Goal: Check status: Check status

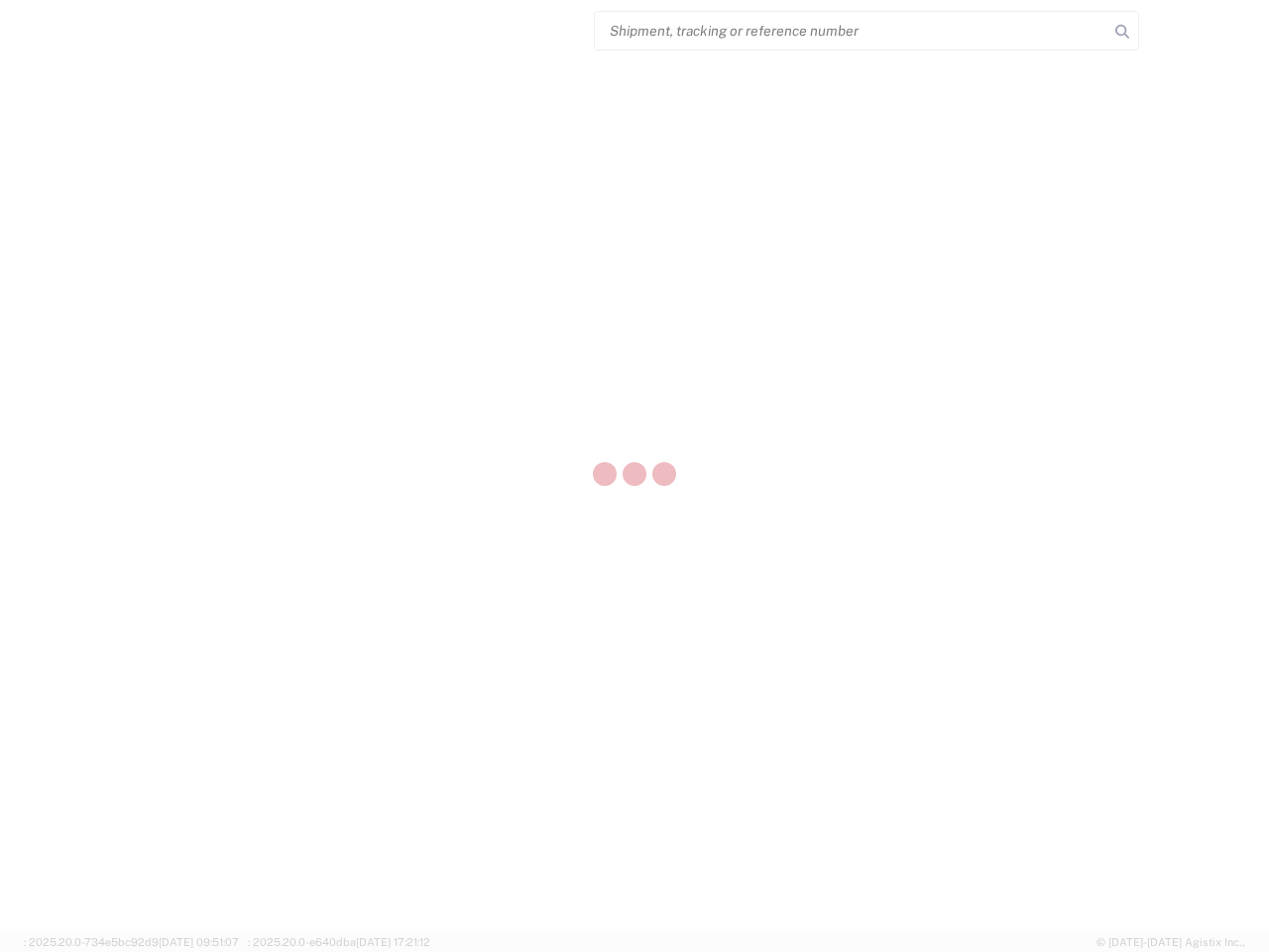
select select "US"
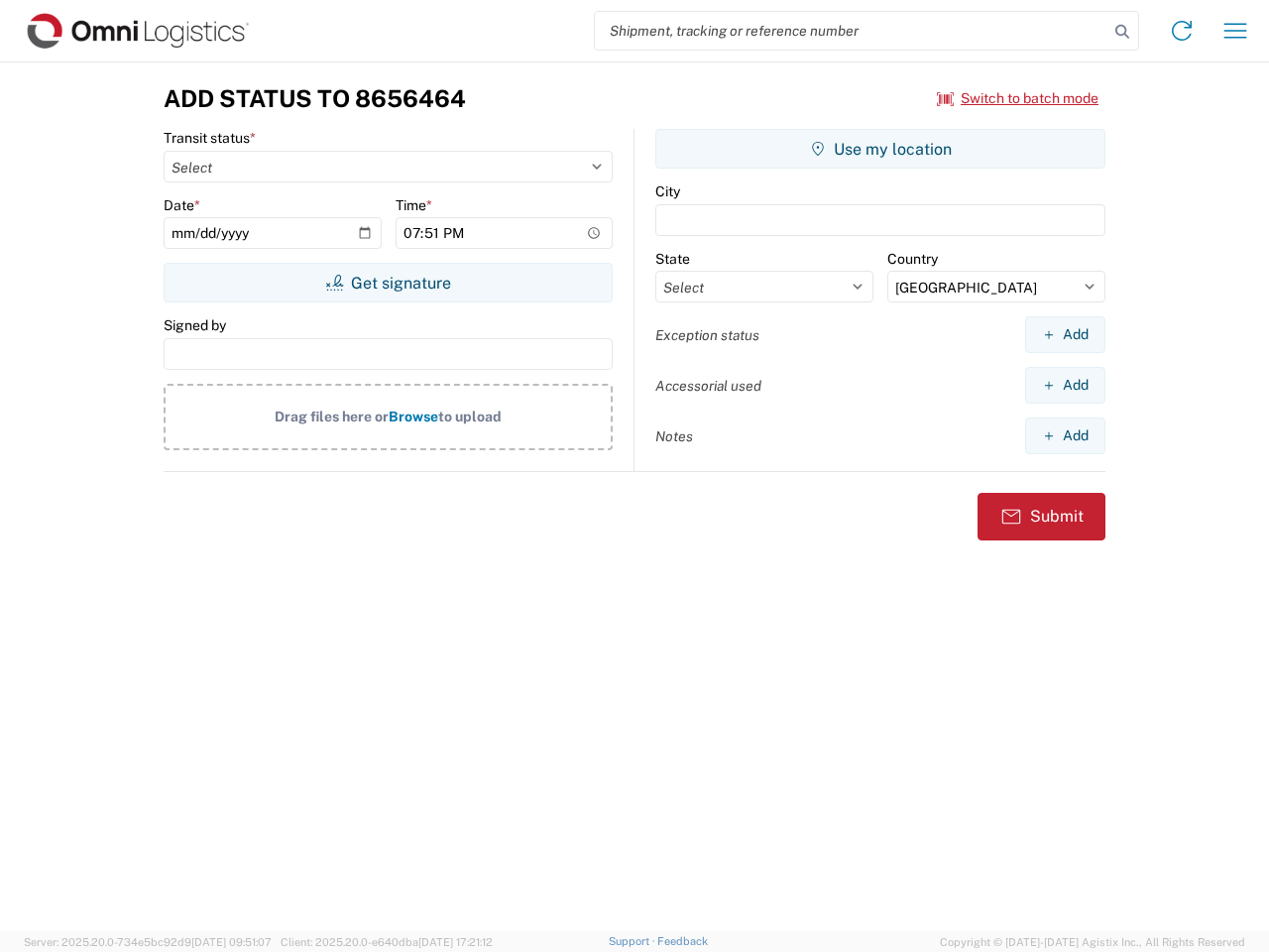
click at [852, 31] on input "search" at bounding box center [852, 31] width 514 height 38
click at [1123, 32] on icon at bounding box center [1123, 32] width 28 height 28
click at [1182, 31] on icon at bounding box center [1182, 31] width 32 height 32
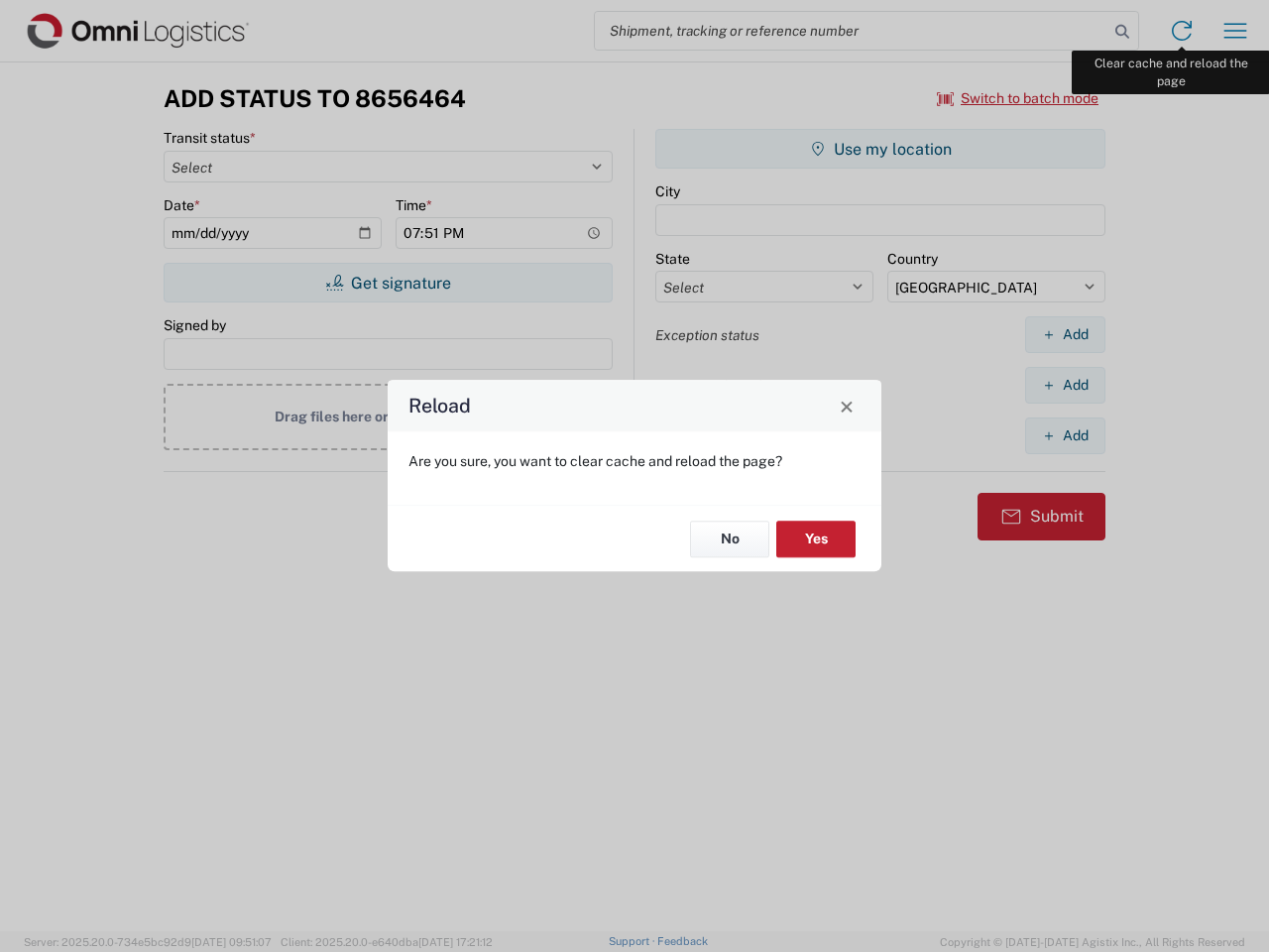
click at [1235, 31] on div "Reload Are you sure, you want to clear cache and reload the page? No Yes" at bounding box center [634, 476] width 1269 height 952
click at [1018, 99] on div "Reload Are you sure, you want to clear cache and reload the page? No Yes" at bounding box center [634, 476] width 1269 height 952
click at [387, 283] on div "Reload Are you sure, you want to clear cache and reload the page? No Yes" at bounding box center [634, 476] width 1269 height 952
click at [881, 148] on div "Reload Are you sure, you want to clear cache and reload the page? No Yes" at bounding box center [634, 476] width 1269 height 952
click at [1065, 334] on div "Reload Are you sure, you want to clear cache and reload the page? No Yes" at bounding box center [634, 476] width 1269 height 952
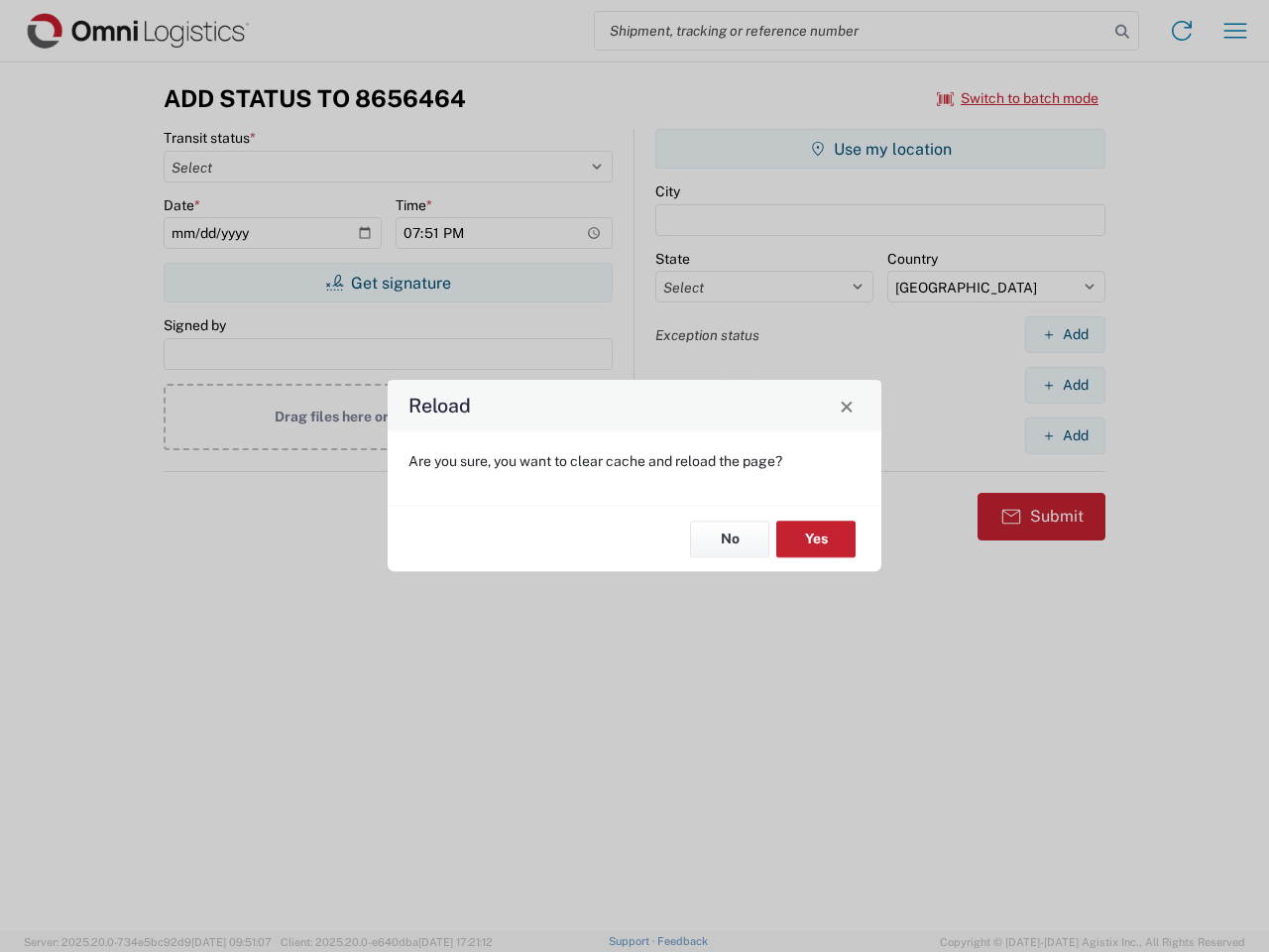
click at [1065, 384] on div "Reload Are you sure, you want to clear cache and reload the page? No Yes" at bounding box center [634, 476] width 1269 height 952
click at [1065, 435] on div "Reload Are you sure, you want to clear cache and reload the page? No Yes" at bounding box center [634, 476] width 1269 height 952
